Goal: Task Accomplishment & Management: Use online tool/utility

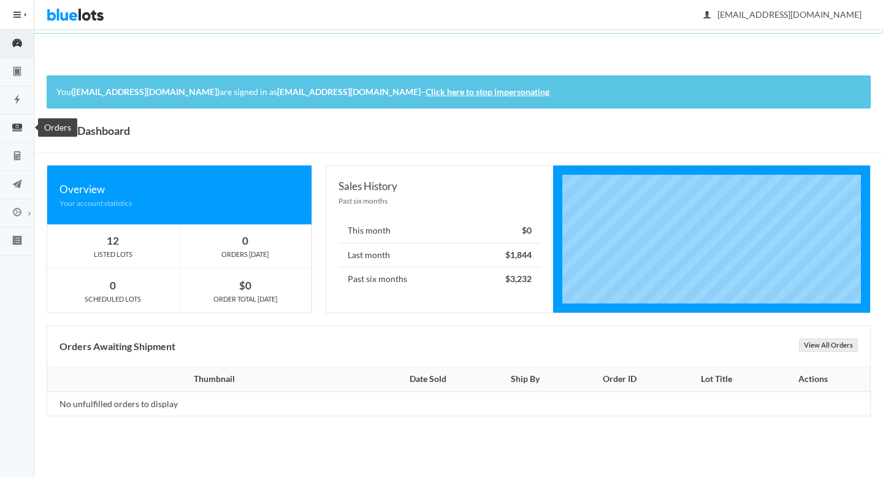
click at [25, 131] on icon "cash" at bounding box center [17, 127] width 34 height 11
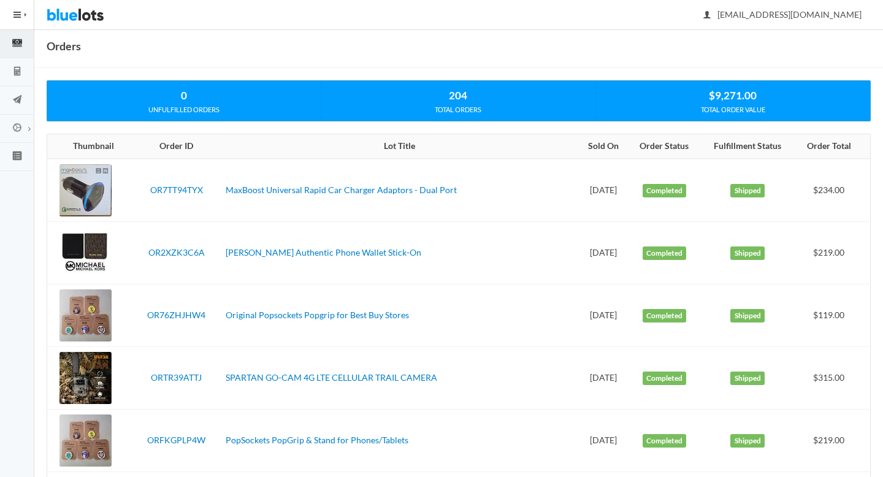
scroll to position [85, 0]
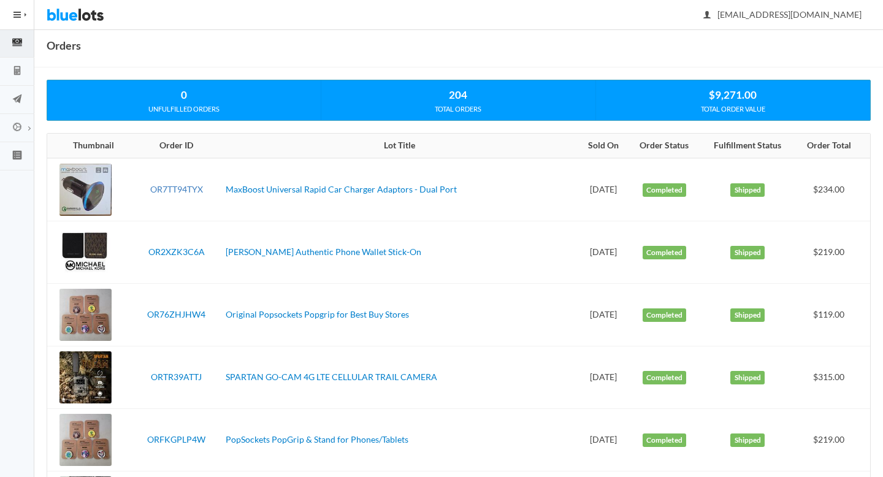
click at [193, 186] on link "OR7TT94TYX" at bounding box center [176, 189] width 53 height 10
click at [170, 252] on link "OR2XZK3C6A" at bounding box center [176, 252] width 56 height 10
click at [183, 310] on link "OR76ZHJHW4" at bounding box center [176, 314] width 58 height 10
click at [182, 376] on link "ORTR39ATTJ" at bounding box center [176, 377] width 51 height 10
click at [190, 441] on link "ORFKGPLP4W" at bounding box center [176, 439] width 58 height 10
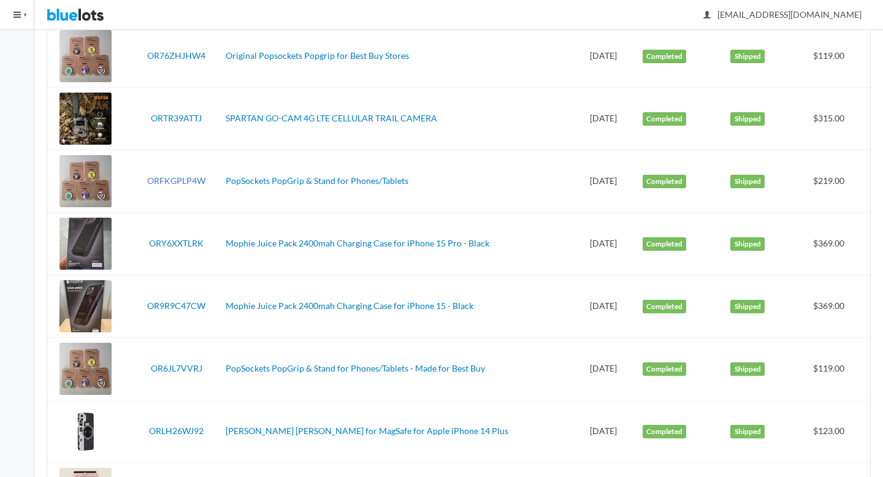
scroll to position [345, 0]
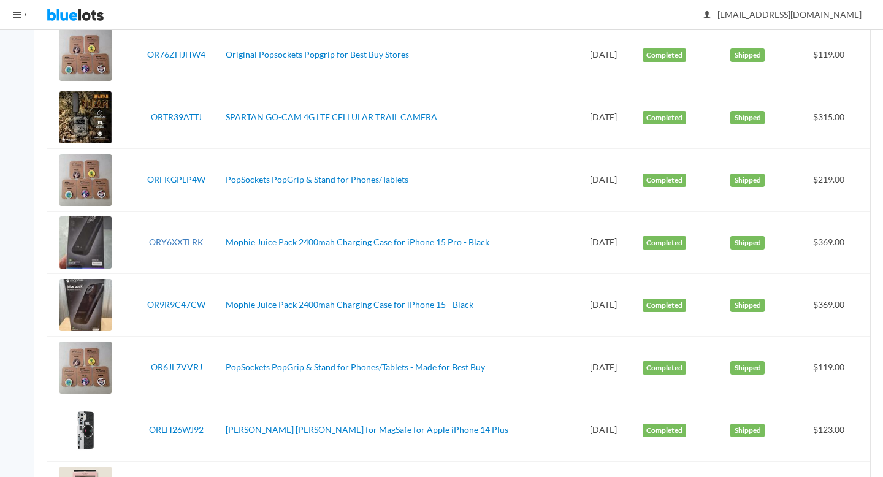
click at [185, 240] on link "ORY6XXTLRK" at bounding box center [176, 242] width 55 height 10
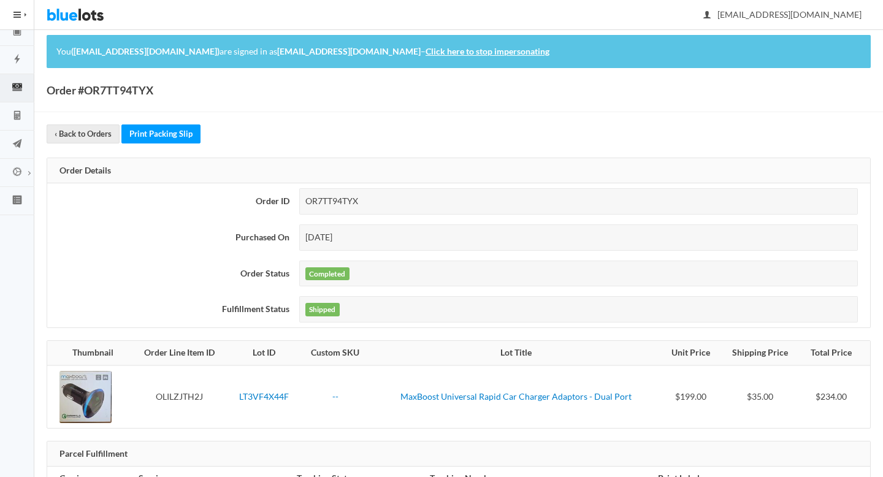
scroll to position [109, 0]
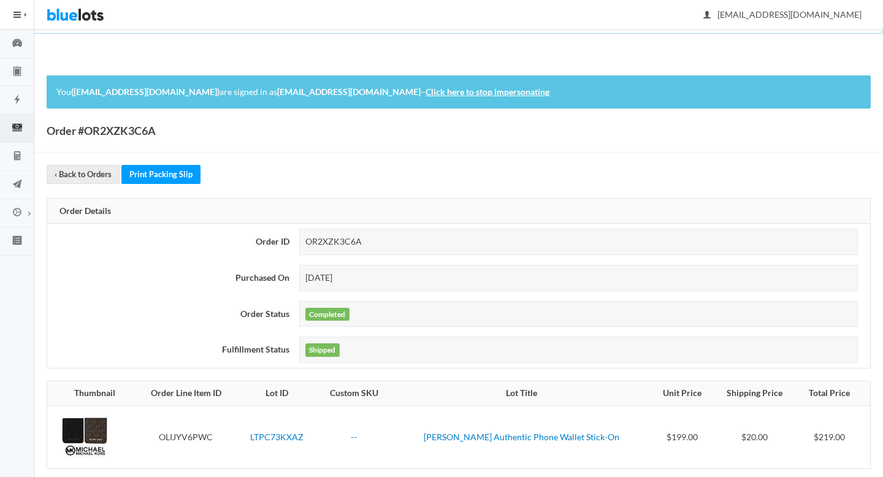
scroll to position [109, 0]
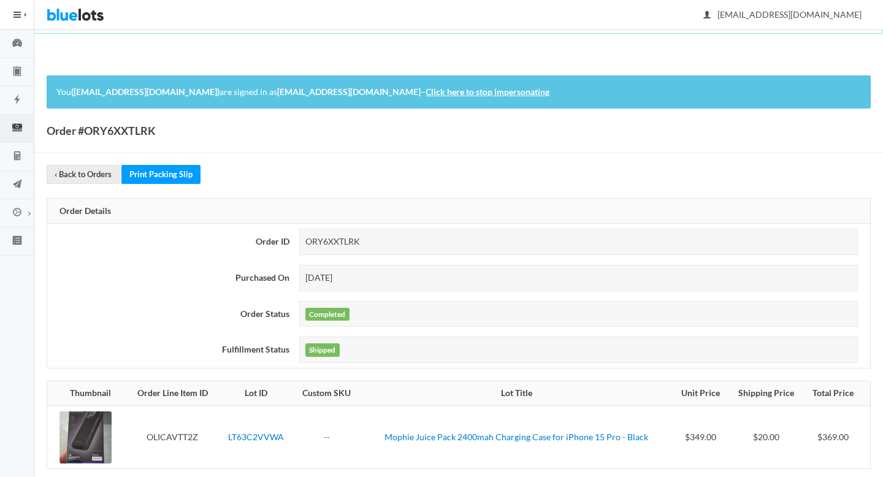
scroll to position [109, 0]
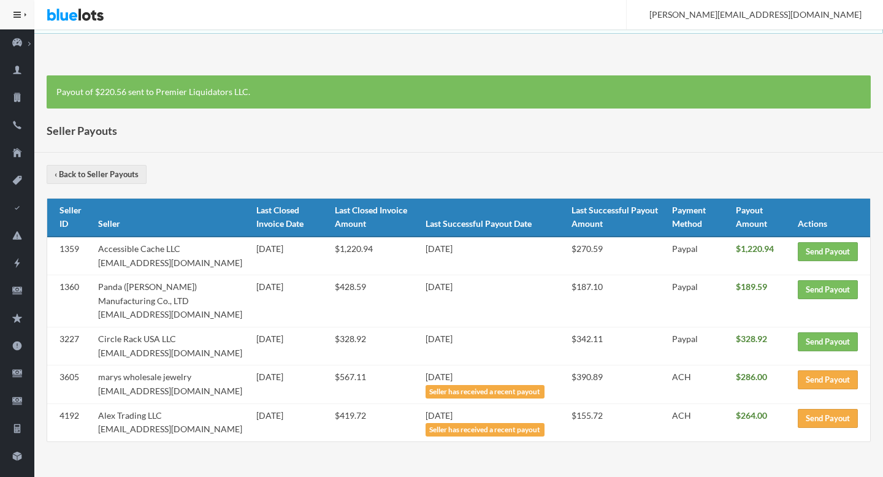
click at [105, 234] on th "Seller" at bounding box center [172, 218] width 158 height 38
click at [167, 314] on td "Panda (Qing Yuan) Manufacturing Co., LTD ec-shop@embcn.com" at bounding box center [172, 301] width 158 height 52
drag, startPoint x: 167, startPoint y: 314, endPoint x: 99, endPoint y: 313, distance: 68.7
click at [99, 313] on td "Panda (Qing Yuan) Manufacturing Co., LTD ec-shop@embcn.com" at bounding box center [172, 301] width 158 height 52
copy td "[EMAIL_ADDRESS][DOMAIN_NAME]"
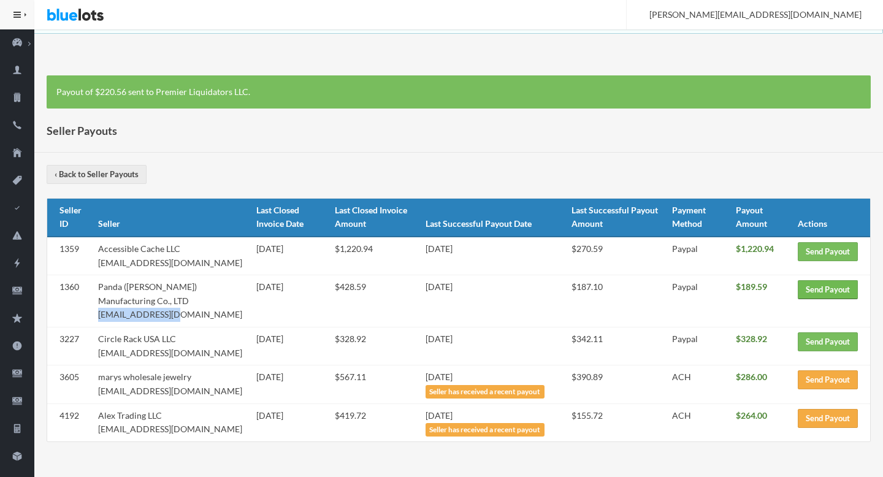
click at [811, 286] on link "Send Payout" at bounding box center [828, 289] width 60 height 19
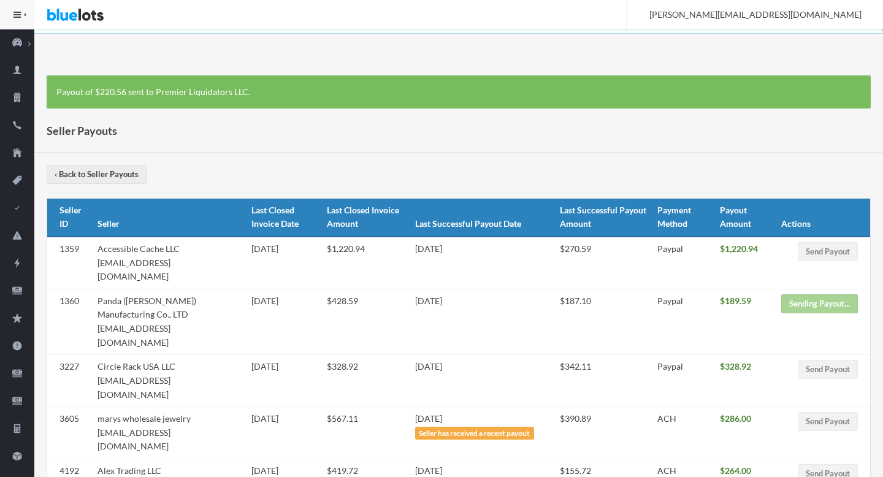
click at [201, 265] on td "Accessible Cache LLC accessiblecachellc@gmail.com" at bounding box center [169, 263] width 153 height 52
drag, startPoint x: 201, startPoint y: 265, endPoint x: 110, endPoint y: 262, distance: 91.4
click at [110, 262] on td "Accessible Cache LLC accessiblecachellc@gmail.com" at bounding box center [169, 263] width 153 height 52
copy td "[EMAIL_ADDRESS][DOMAIN_NAME]"
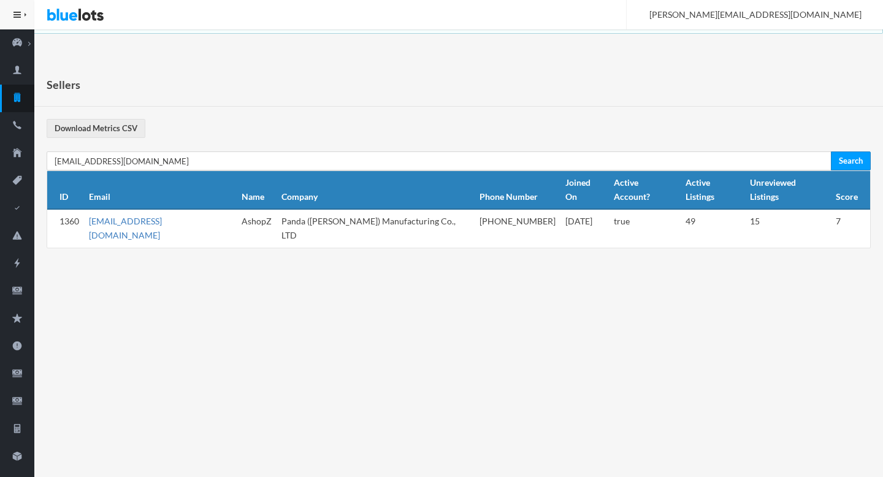
click at [115, 216] on link "[EMAIL_ADDRESS][DOMAIN_NAME]" at bounding box center [125, 228] width 73 height 25
click at [258, 148] on div "Sellers Download Metrics CSV [EMAIL_ADDRESS][DOMAIN_NAME] Search ID Email Name …" at bounding box center [458, 168] width 849 height 210
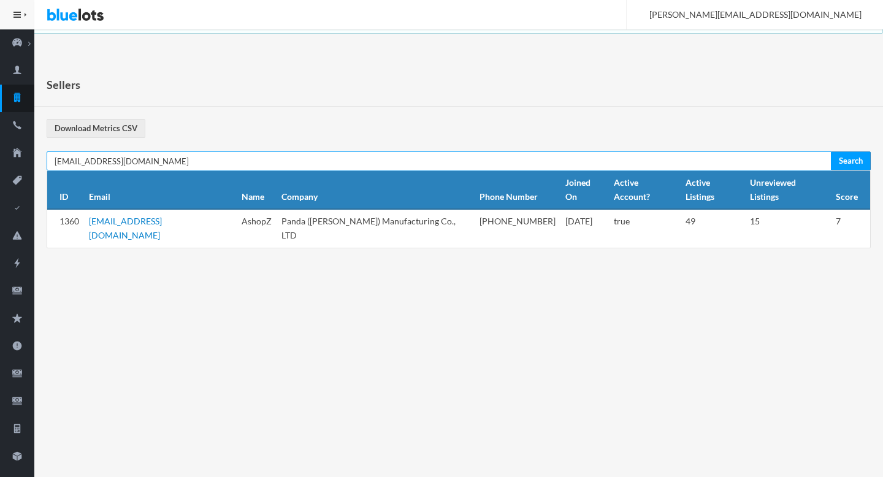
click at [259, 159] on input "[EMAIL_ADDRESS][DOMAIN_NAME]" at bounding box center [439, 160] width 785 height 19
paste input "[EMAIL_ADDRESS][DOMAIN_NAME]"
paste input "text"
type input "[EMAIL_ADDRESS][DOMAIN_NAME]"
click at [831, 151] on input "Search" at bounding box center [851, 160] width 40 height 19
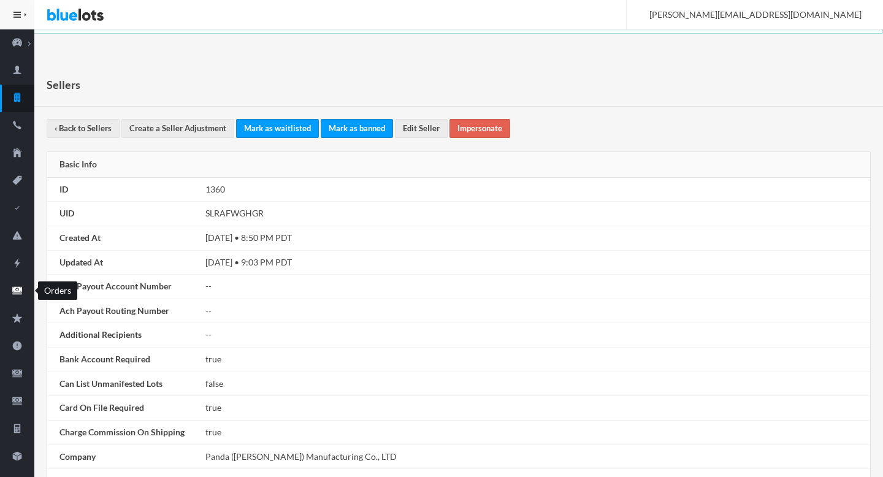
click at [14, 286] on icon "cash" at bounding box center [17, 290] width 34 height 11
click at [483, 132] on link "Impersonate" at bounding box center [480, 128] width 61 height 19
